Goal: Navigation & Orientation: Find specific page/section

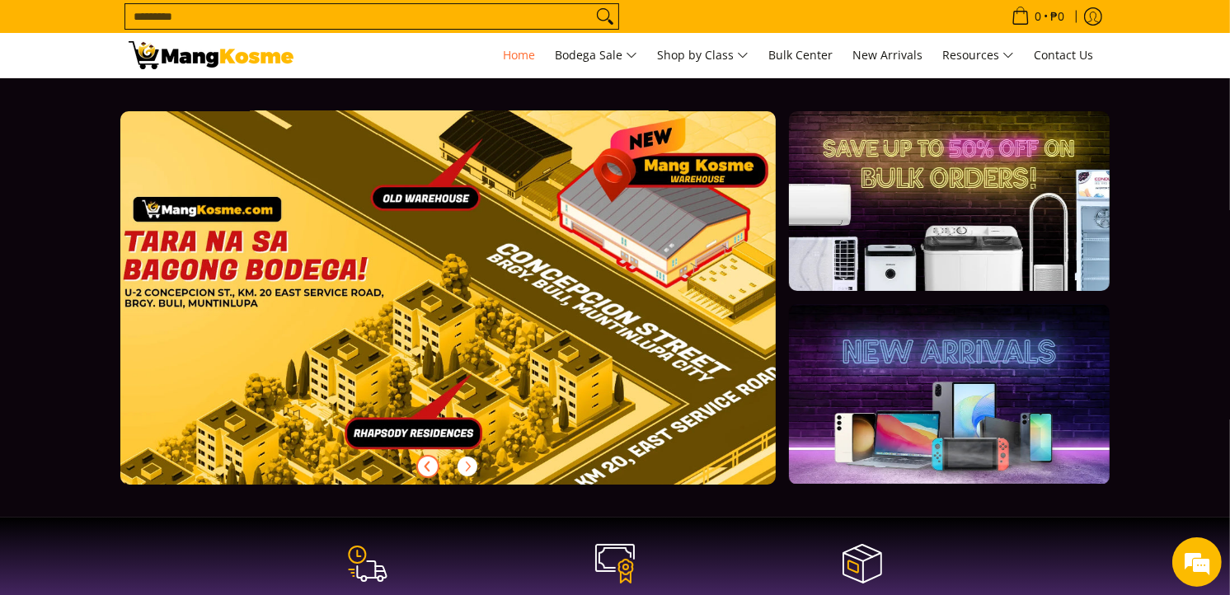
scroll to position [0, 1967]
click at [466, 470] on icon "Next" at bounding box center [467, 466] width 13 height 13
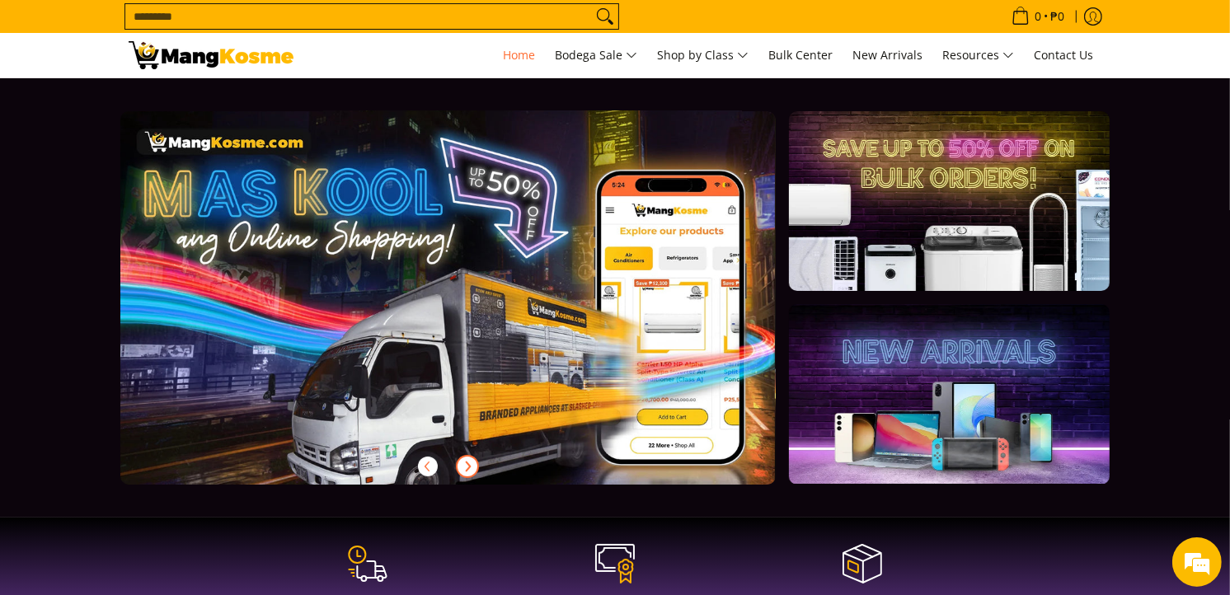
scroll to position [0, 0]
click at [463, 468] on icon "Next" at bounding box center [467, 466] width 13 height 13
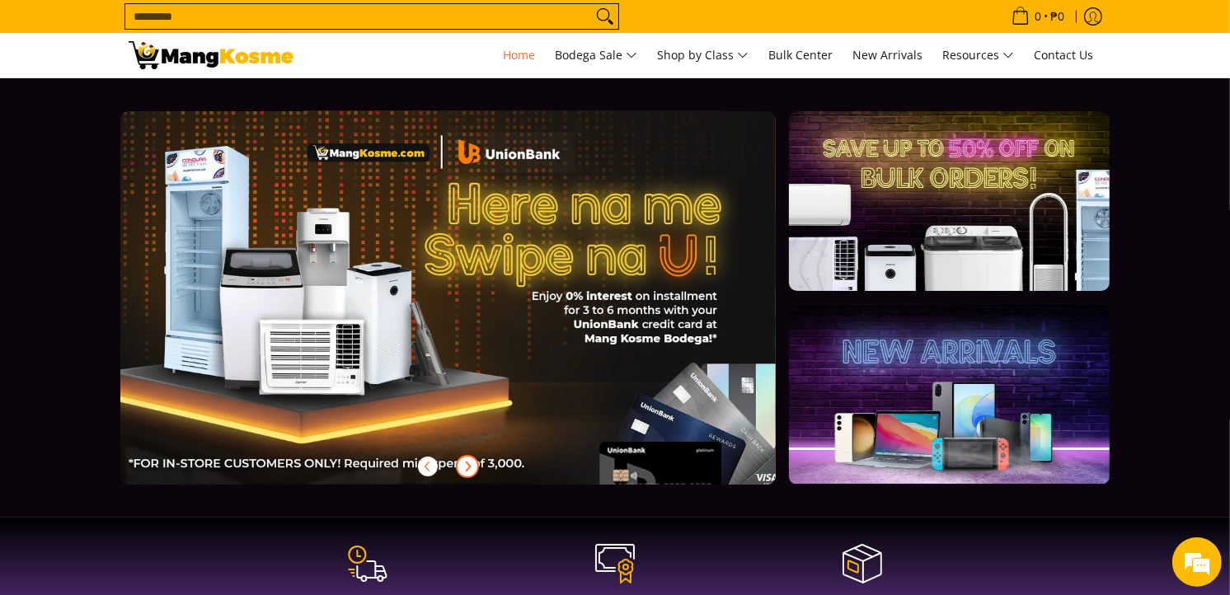
click at [463, 468] on icon "Next" at bounding box center [467, 466] width 13 height 13
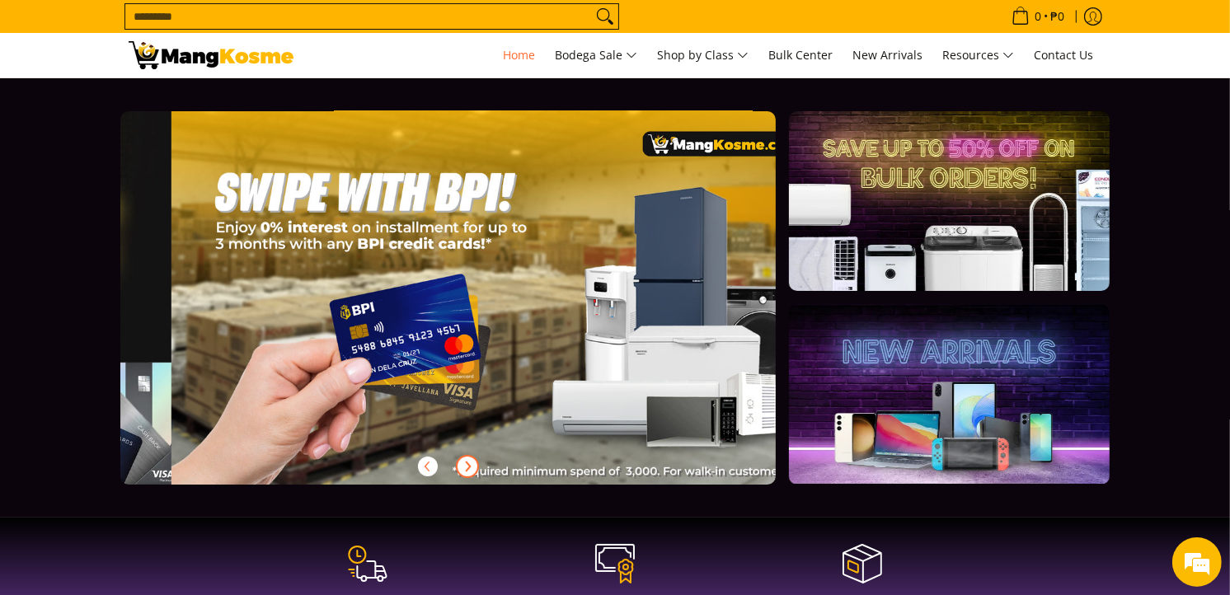
scroll to position [0, 1311]
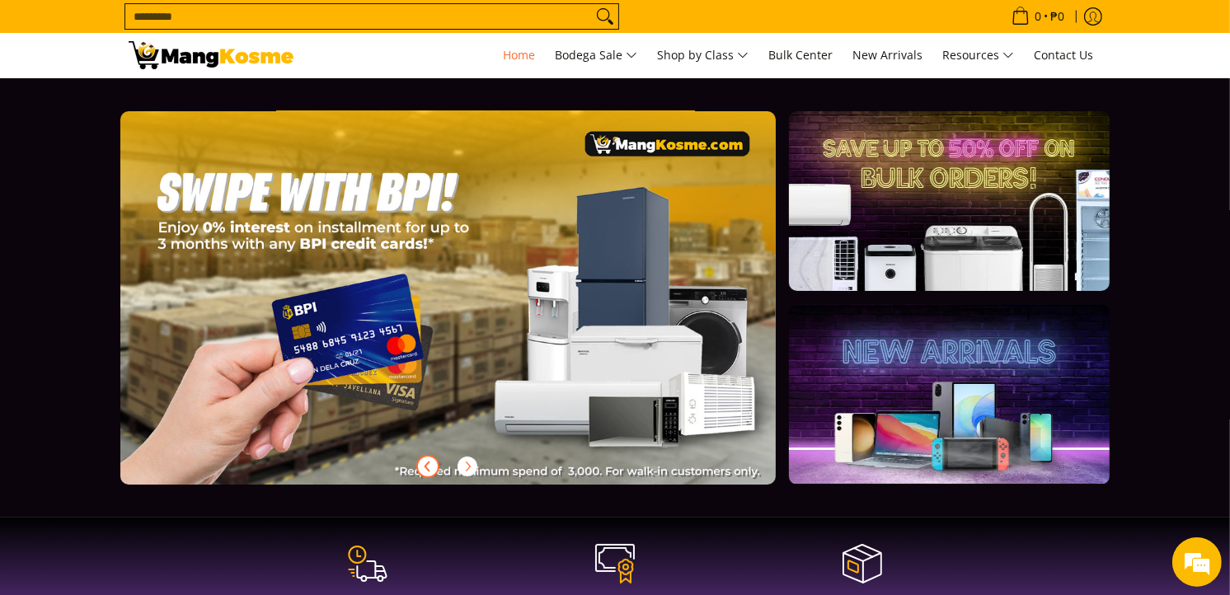
click at [431, 463] on icon "Previous" at bounding box center [427, 466] width 13 height 13
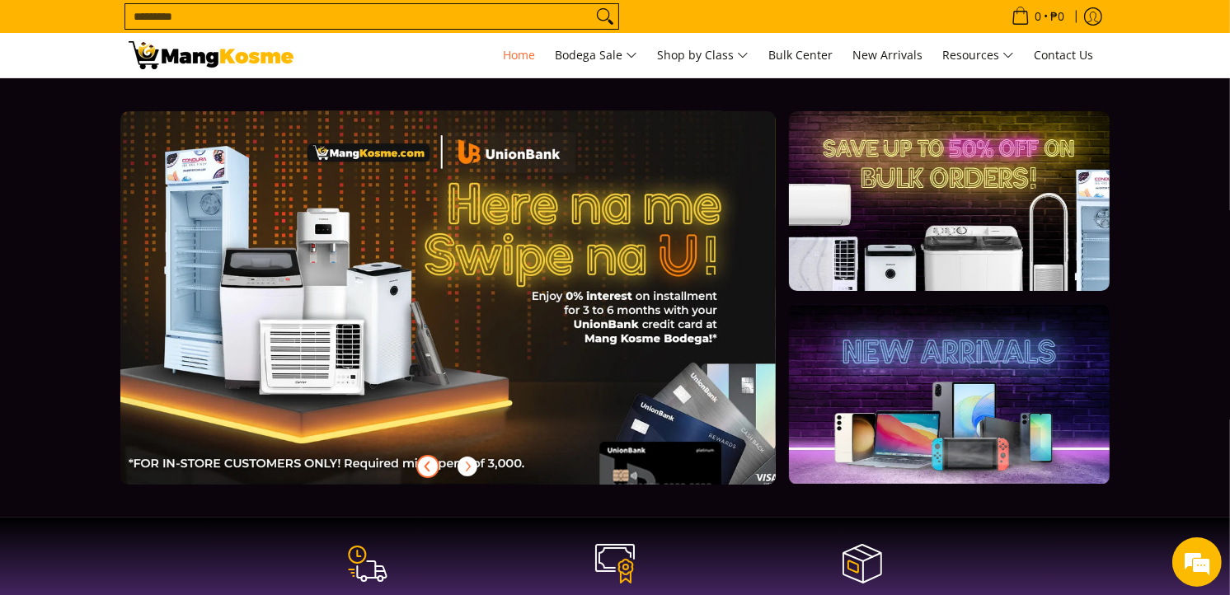
scroll to position [0, 656]
click at [475, 463] on span "Next" at bounding box center [468, 467] width 20 height 20
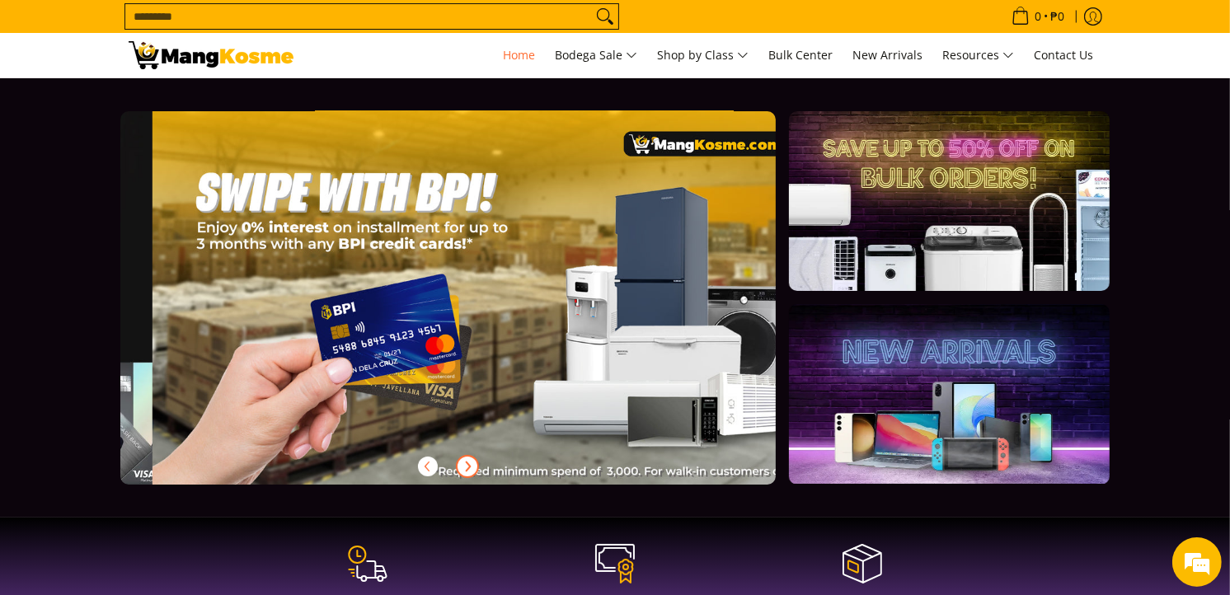
scroll to position [0, 1311]
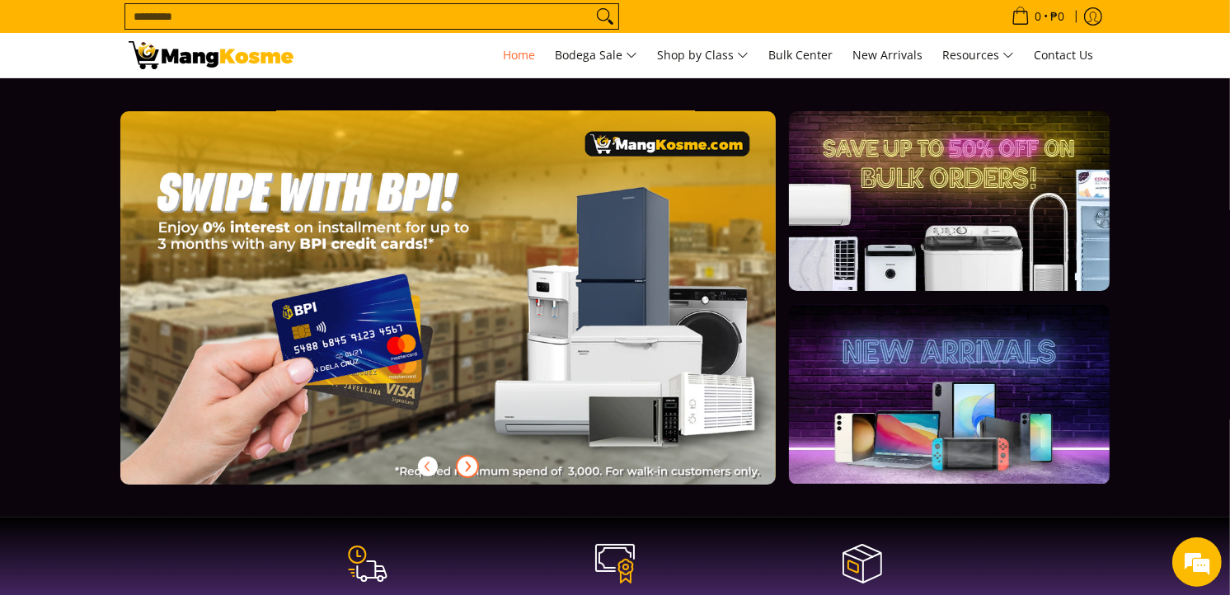
click at [475, 463] on span "Next" at bounding box center [468, 467] width 20 height 20
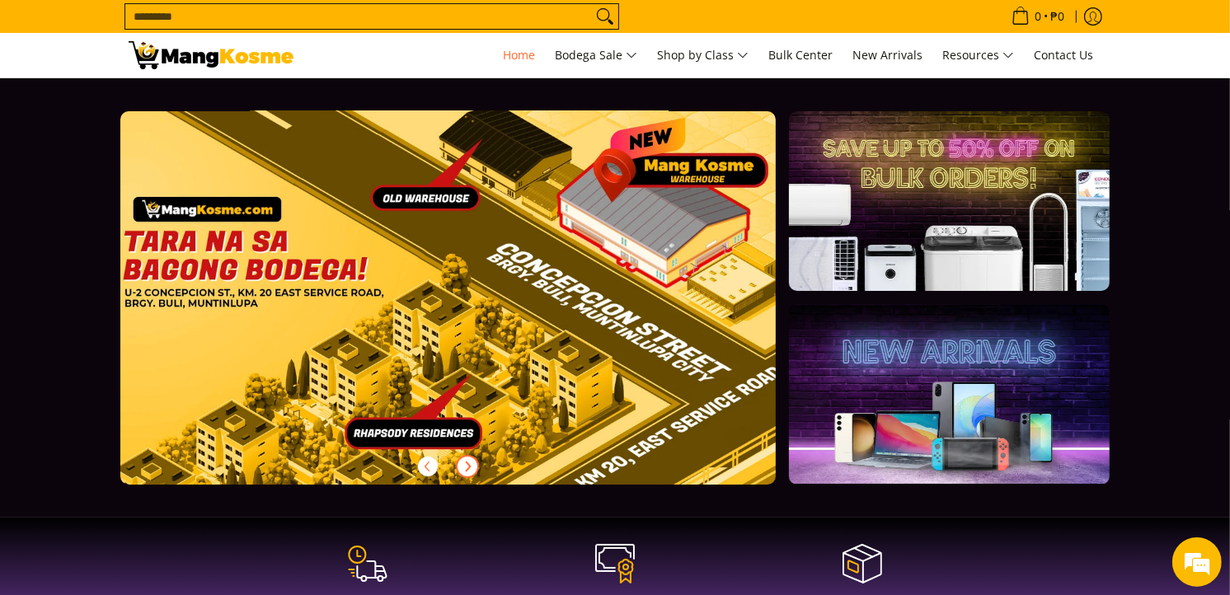
scroll to position [0, 1967]
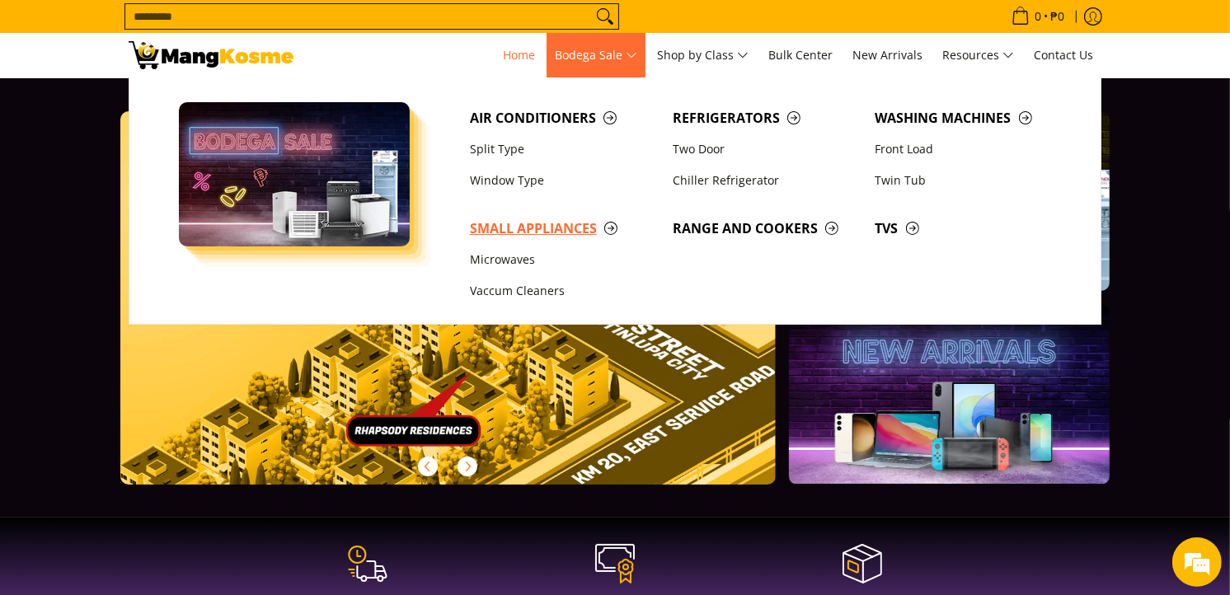
drag, startPoint x: 542, startPoint y: 223, endPoint x: 564, endPoint y: 234, distance: 24.7
click at [542, 223] on span "Small Appliances" at bounding box center [563, 229] width 186 height 21
